Goal: Check status: Check status

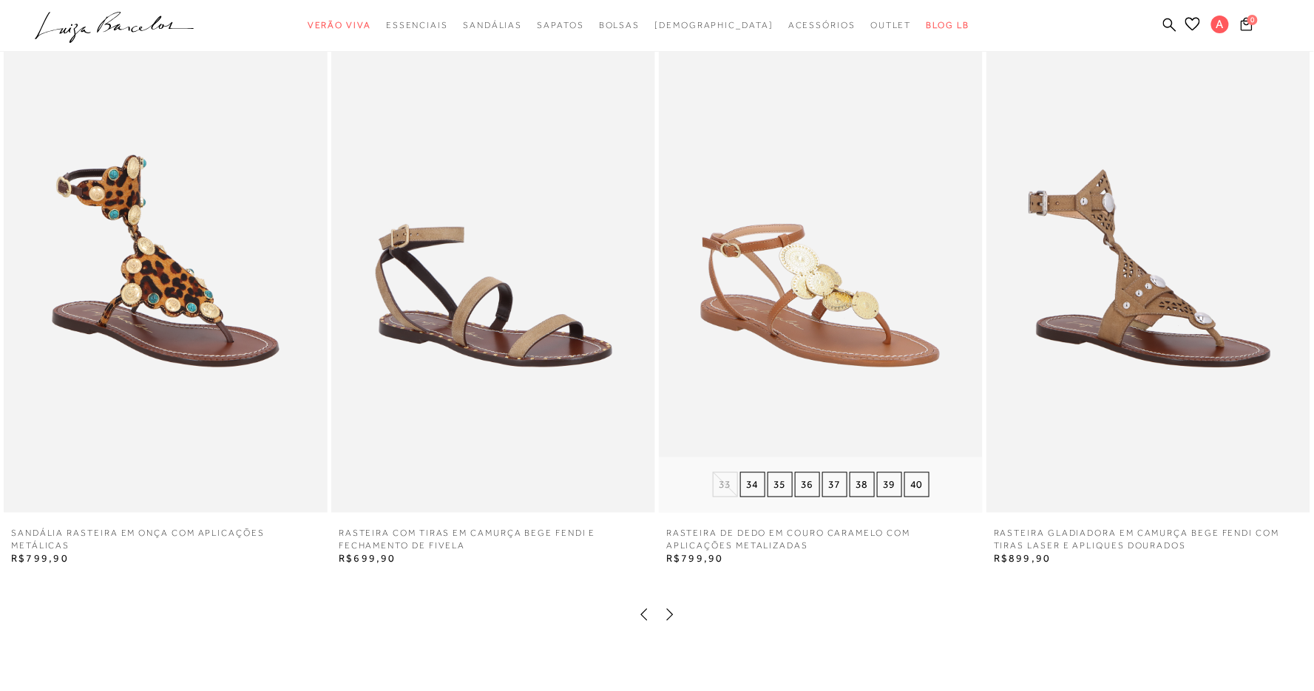
scroll to position [1033, 0]
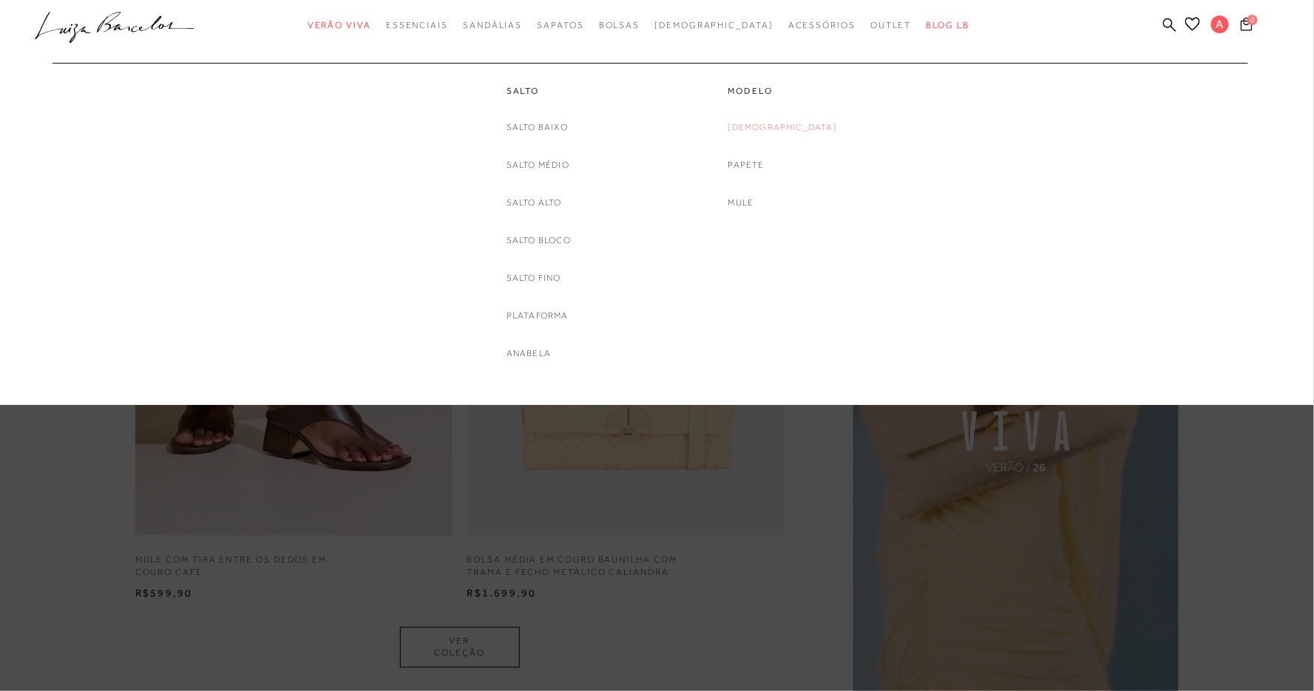
click at [797, 120] on link "Rasteira" at bounding box center [782, 128] width 109 height 16
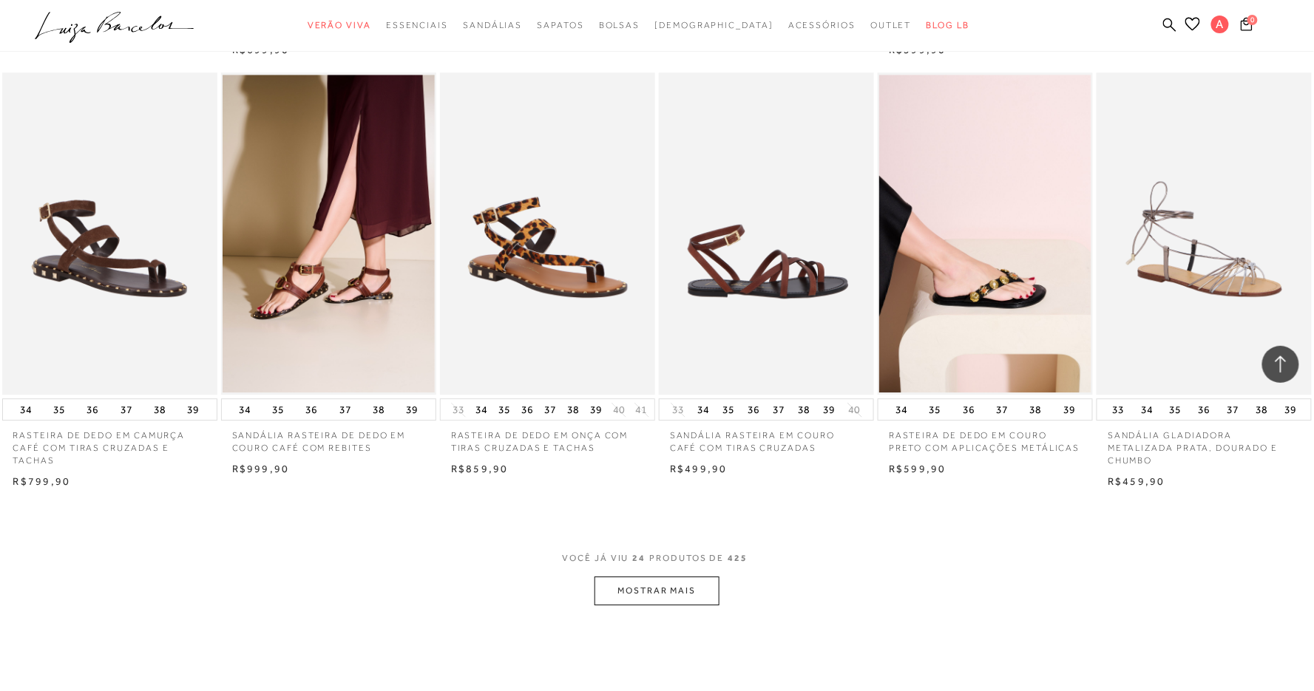
scroll to position [1332, 0]
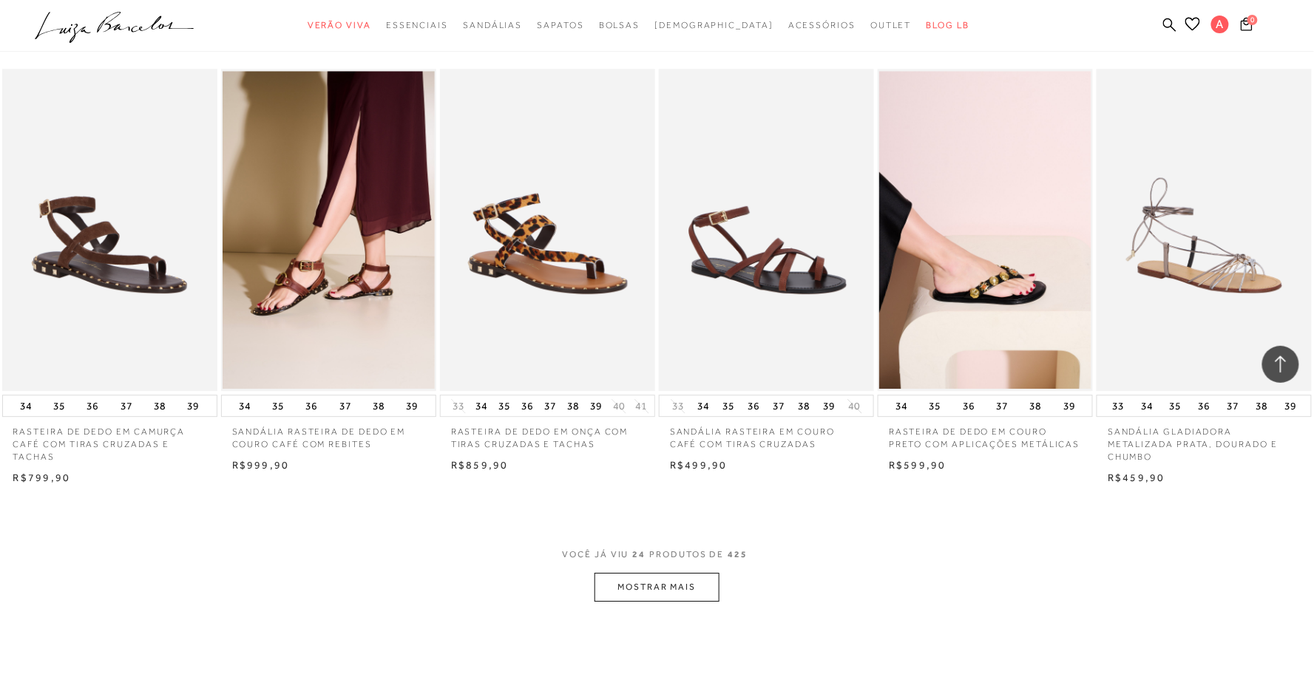
click at [687, 566] on span "VOCÊ JÁ VIU 24 PRODUTOS DE 425" at bounding box center [657, 559] width 189 height 27
click at [687, 573] on button "MOSTRAR MAIS" at bounding box center [656, 587] width 124 height 29
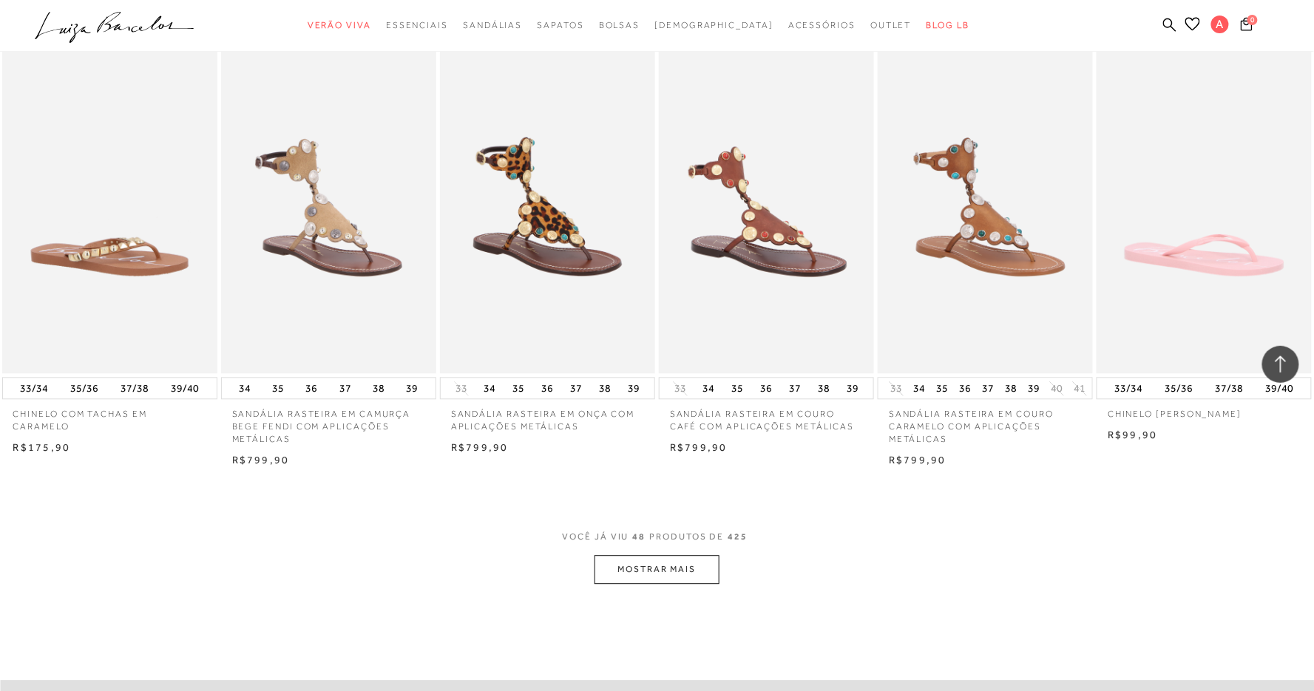
scroll to position [3107, 0]
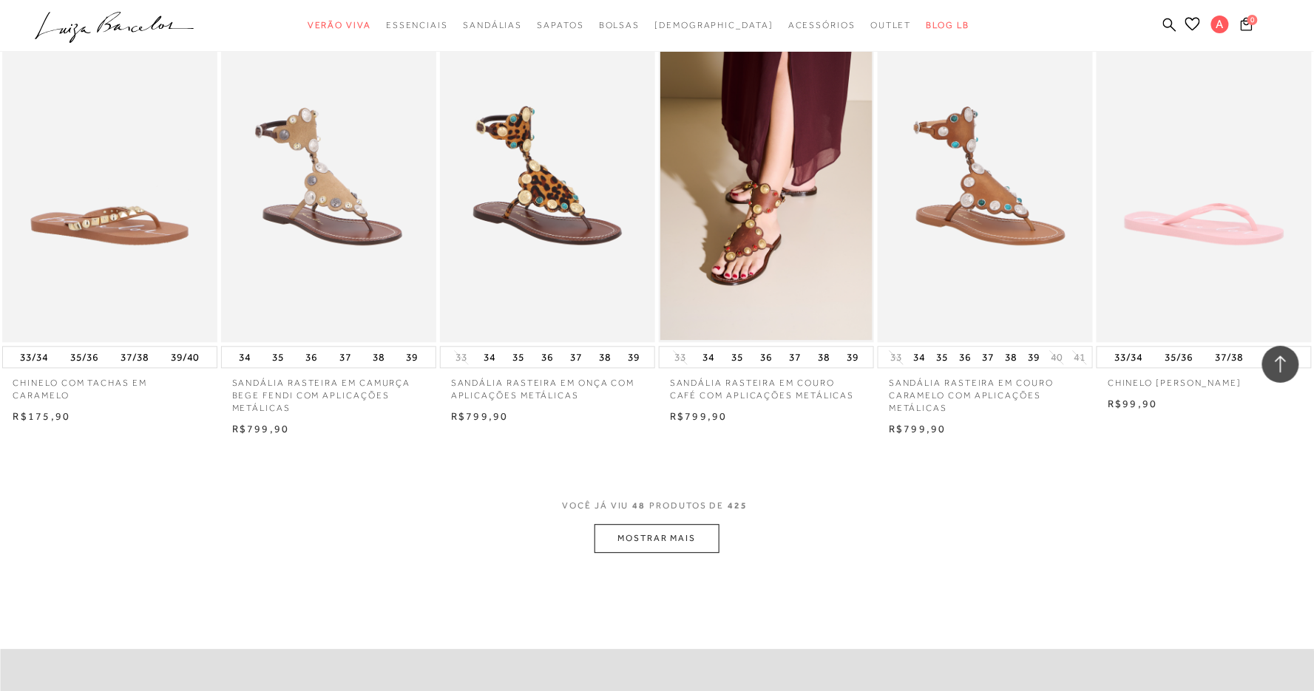
click at [668, 524] on button "MOSTRAR MAIS" at bounding box center [656, 538] width 124 height 29
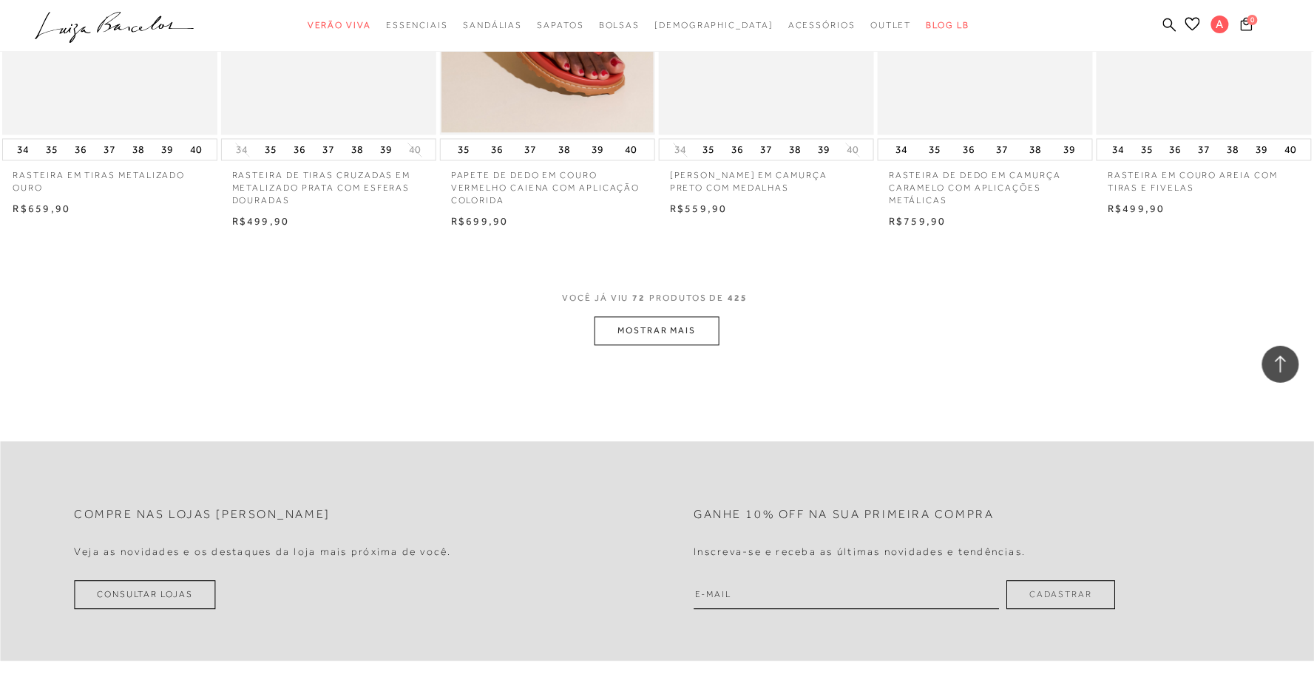
scroll to position [5031, 0]
click at [691, 314] on button "MOSTRAR MAIS" at bounding box center [656, 328] width 124 height 29
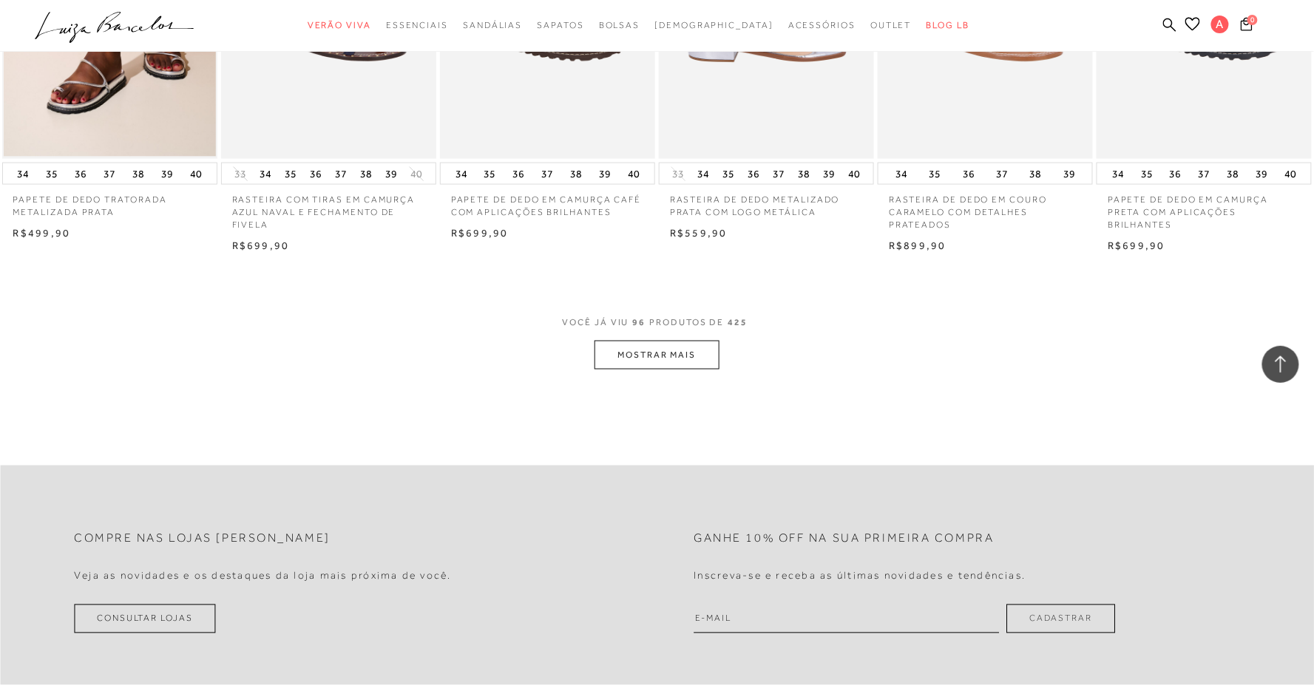
scroll to position [6759, 0]
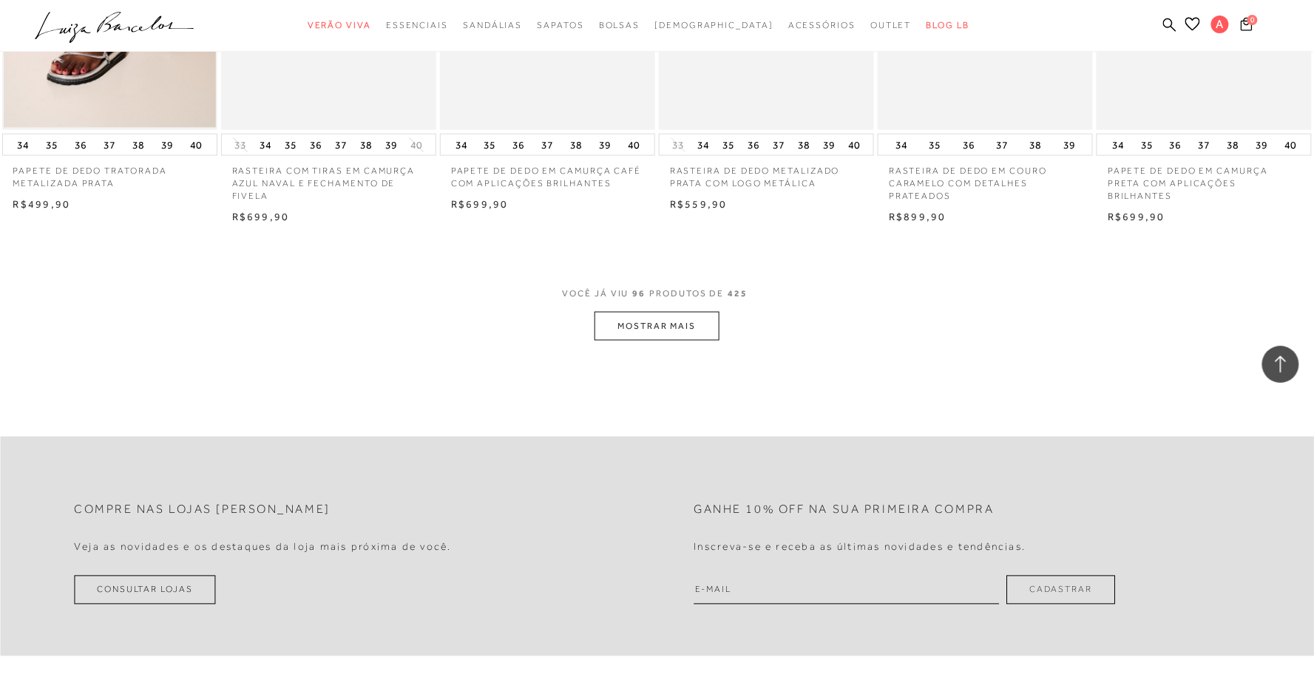
click at [688, 312] on button "MOSTRAR MAIS" at bounding box center [656, 326] width 124 height 29
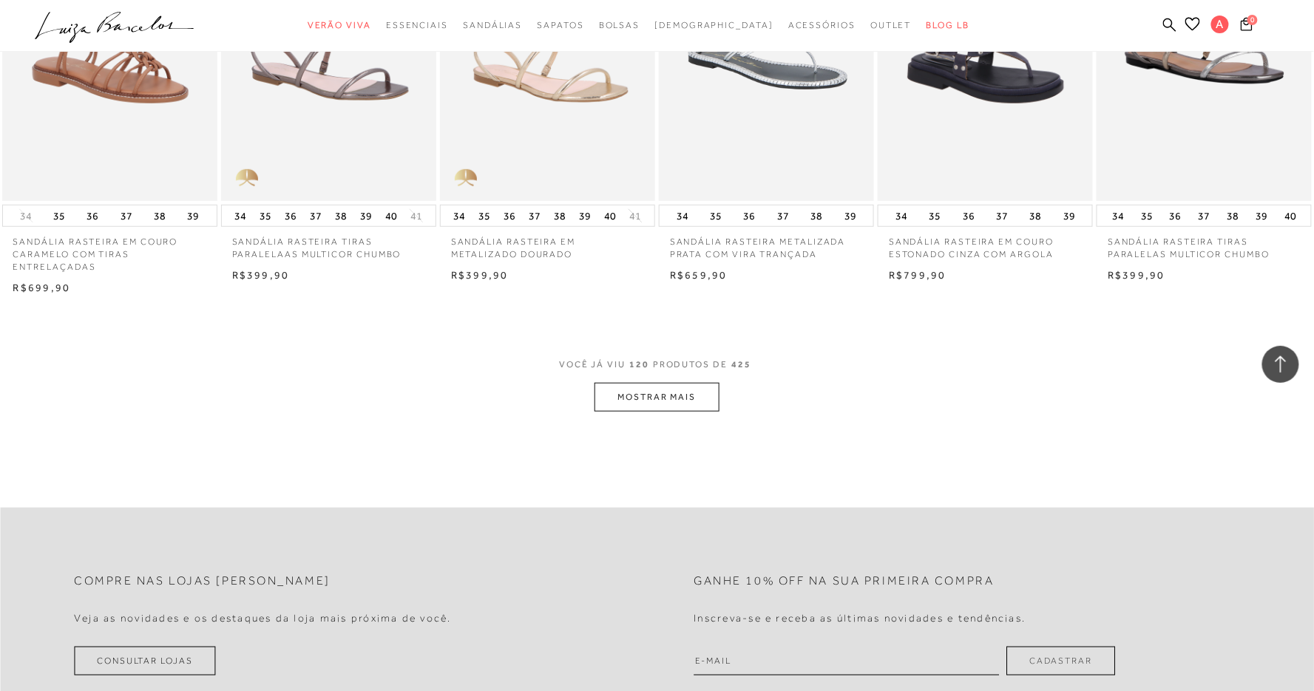
scroll to position [8534, 0]
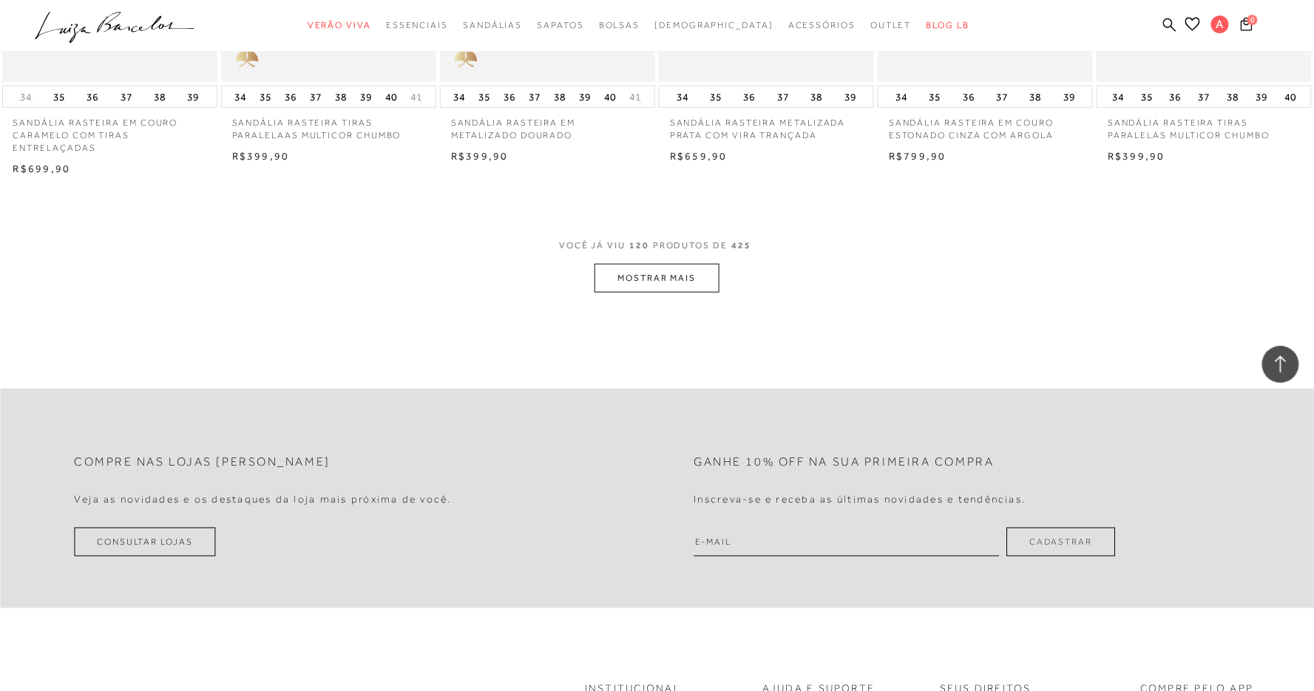
click at [686, 264] on button "MOSTRAR MAIS" at bounding box center [656, 278] width 124 height 29
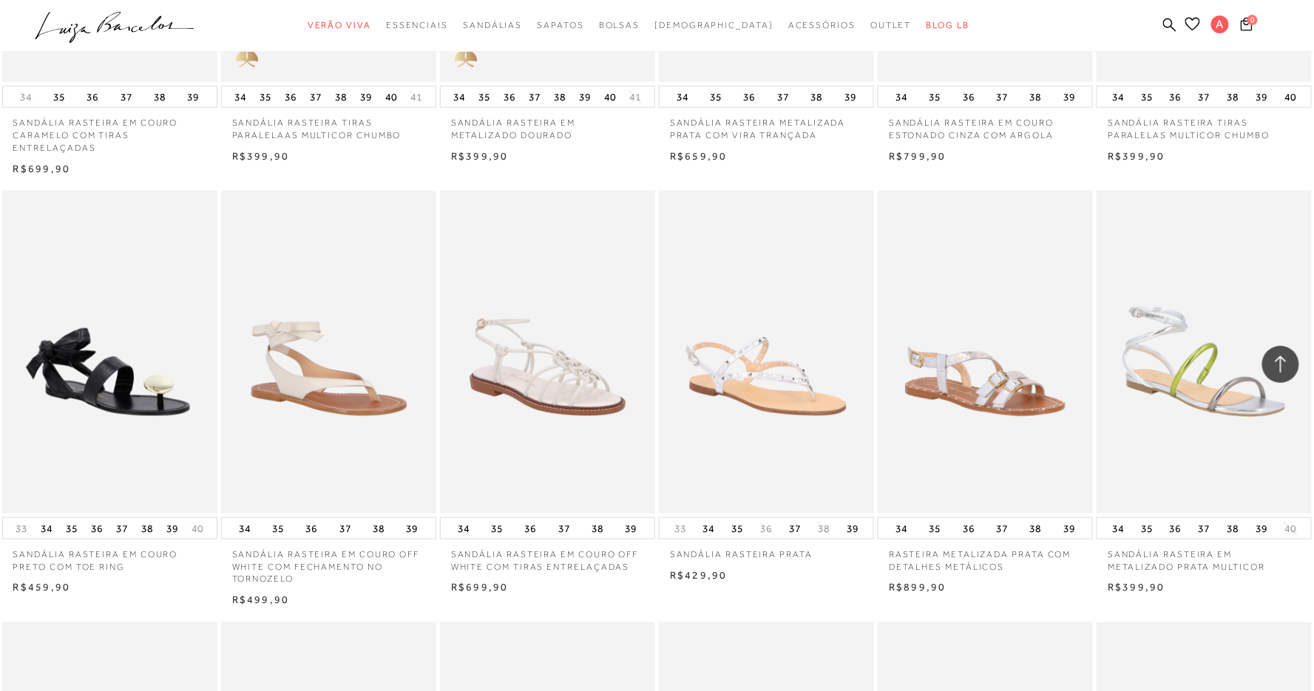
click at [1190, 23] on icon at bounding box center [1192, 24] width 15 height 14
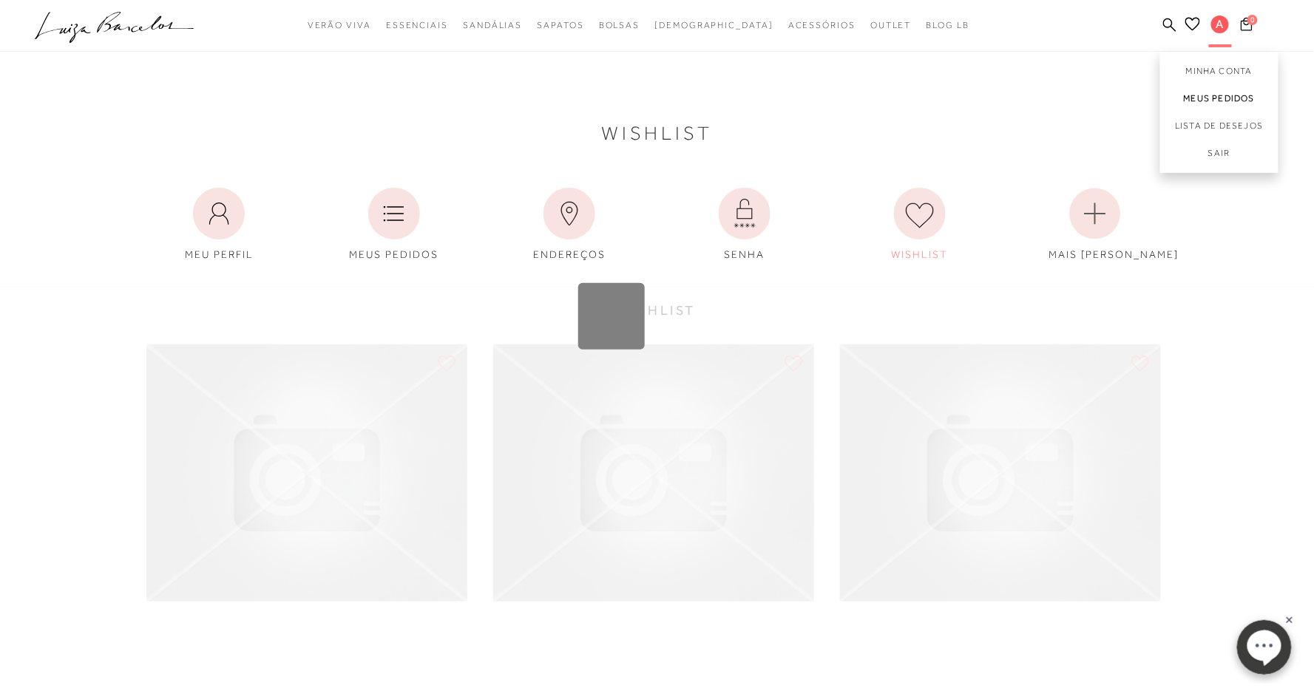
click at [1215, 101] on link "Meus Pedidos" at bounding box center [1219, 98] width 118 height 27
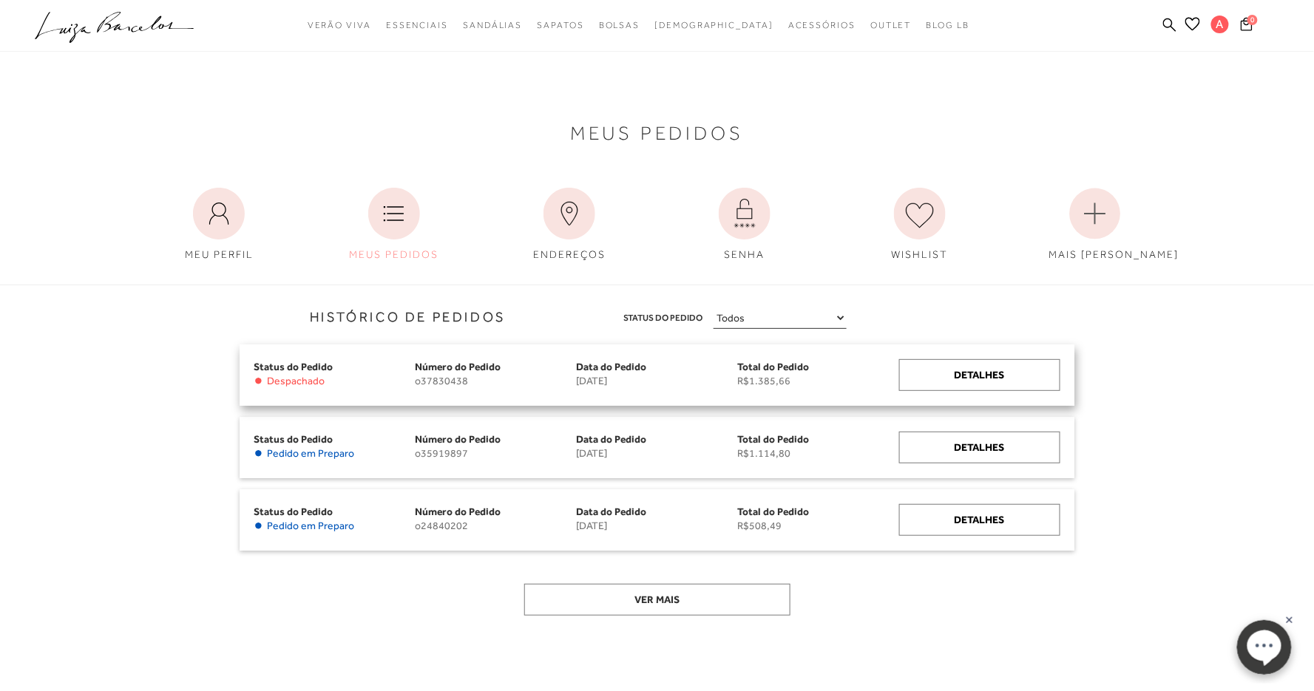
click at [985, 357] on div "Status do Pedido • Despachado Número do Pedido o37830438 Data do Pedido [DATE] …" at bounding box center [657, 375] width 835 height 61
click at [990, 373] on div "Detalhes" at bounding box center [979, 375] width 161 height 32
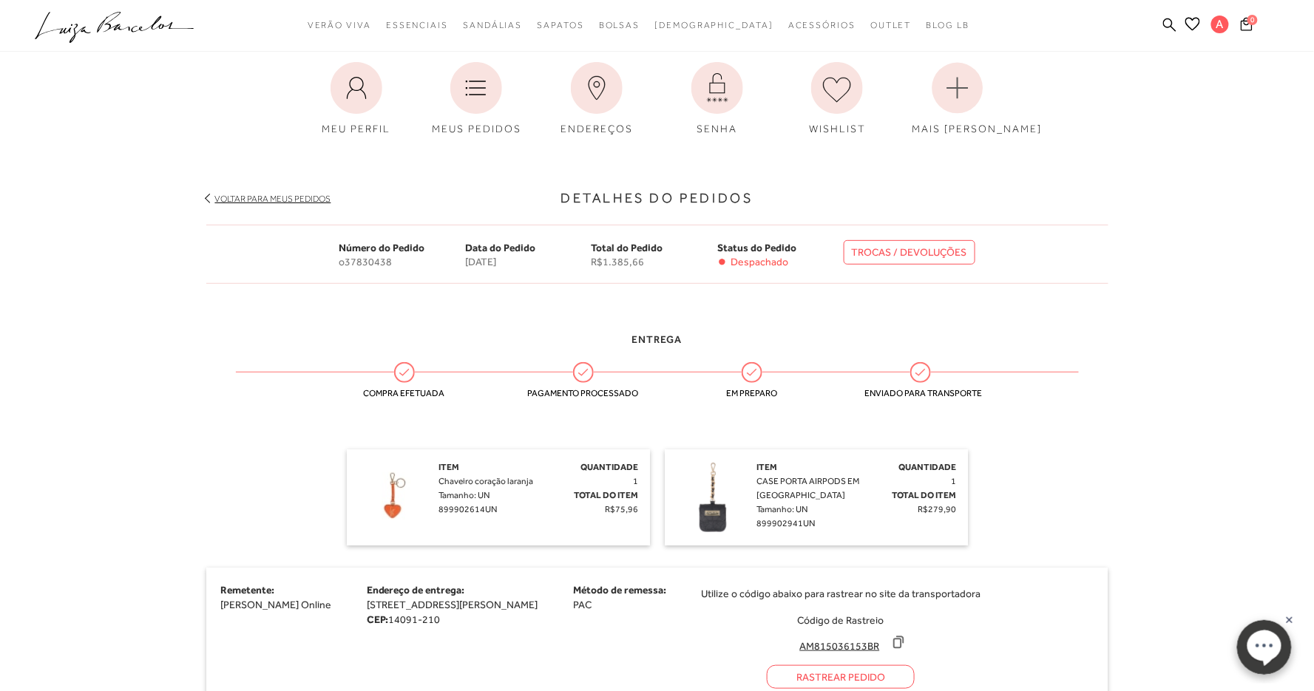
scroll to position [154, 0]
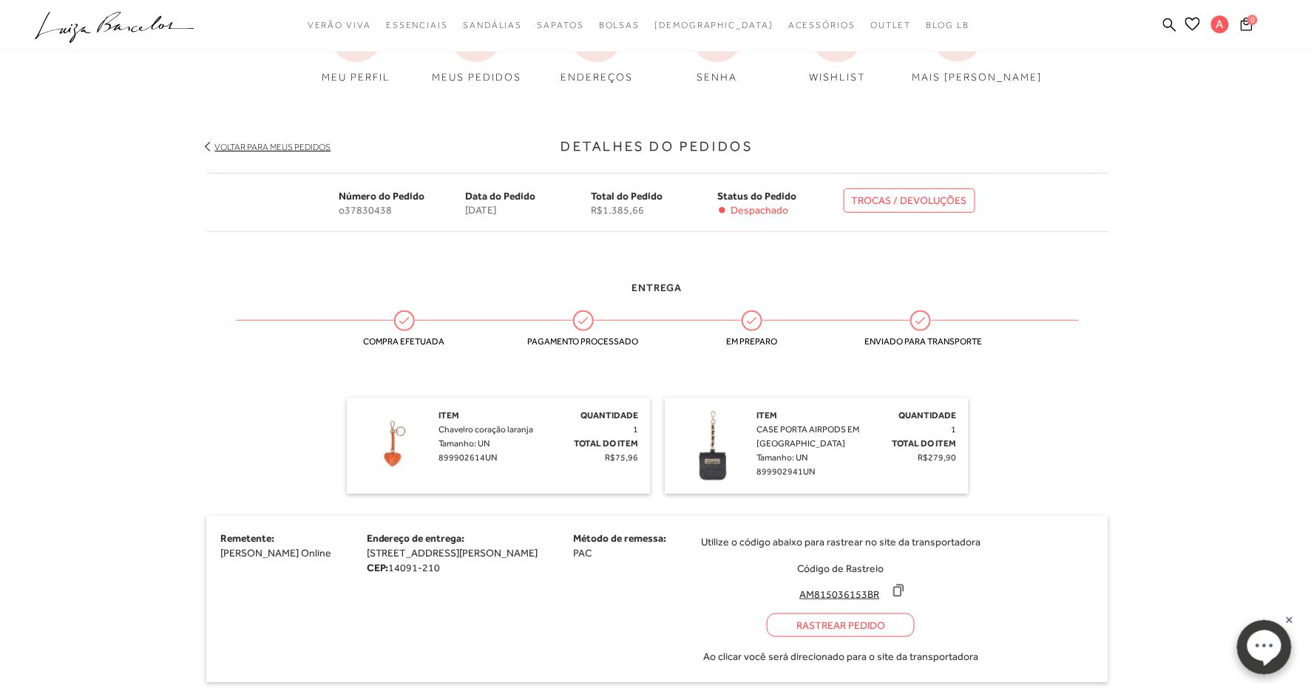
click at [906, 598] on icon at bounding box center [898, 590] width 15 height 15
click at [915, 634] on div "Rastrear Pedido" at bounding box center [841, 626] width 148 height 24
